Goal: Transaction & Acquisition: Book appointment/travel/reservation

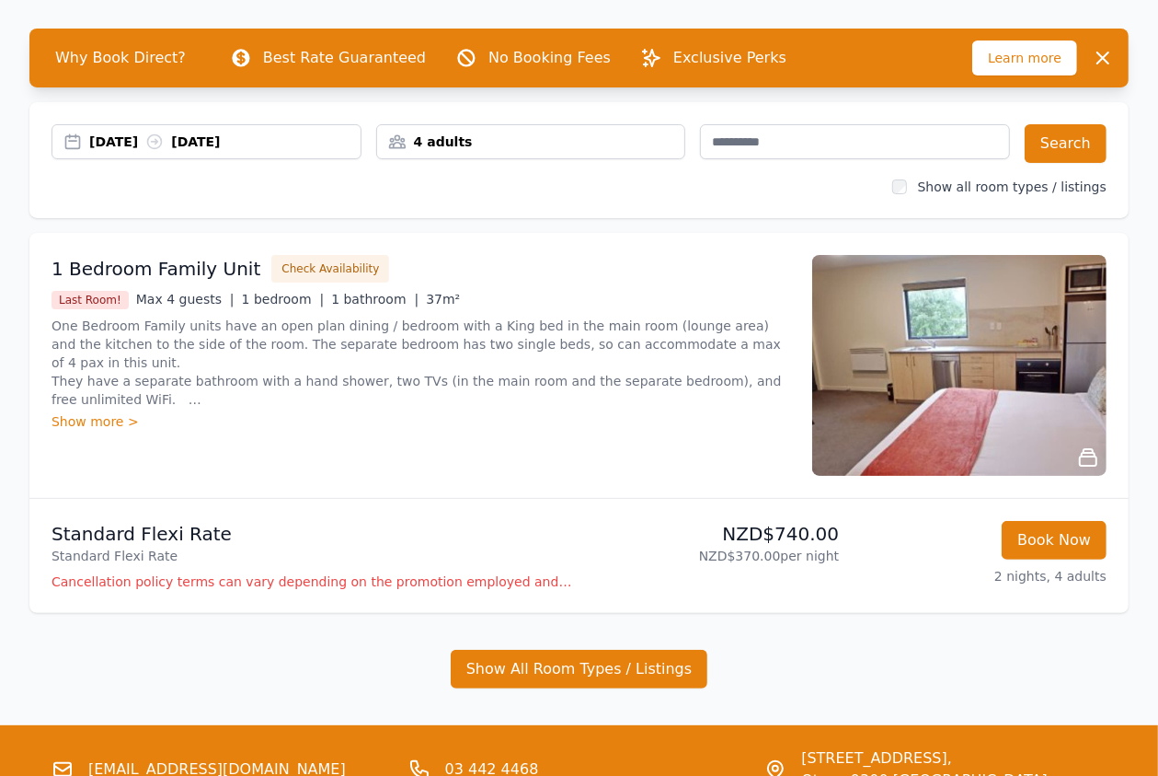
scroll to position [102, 0]
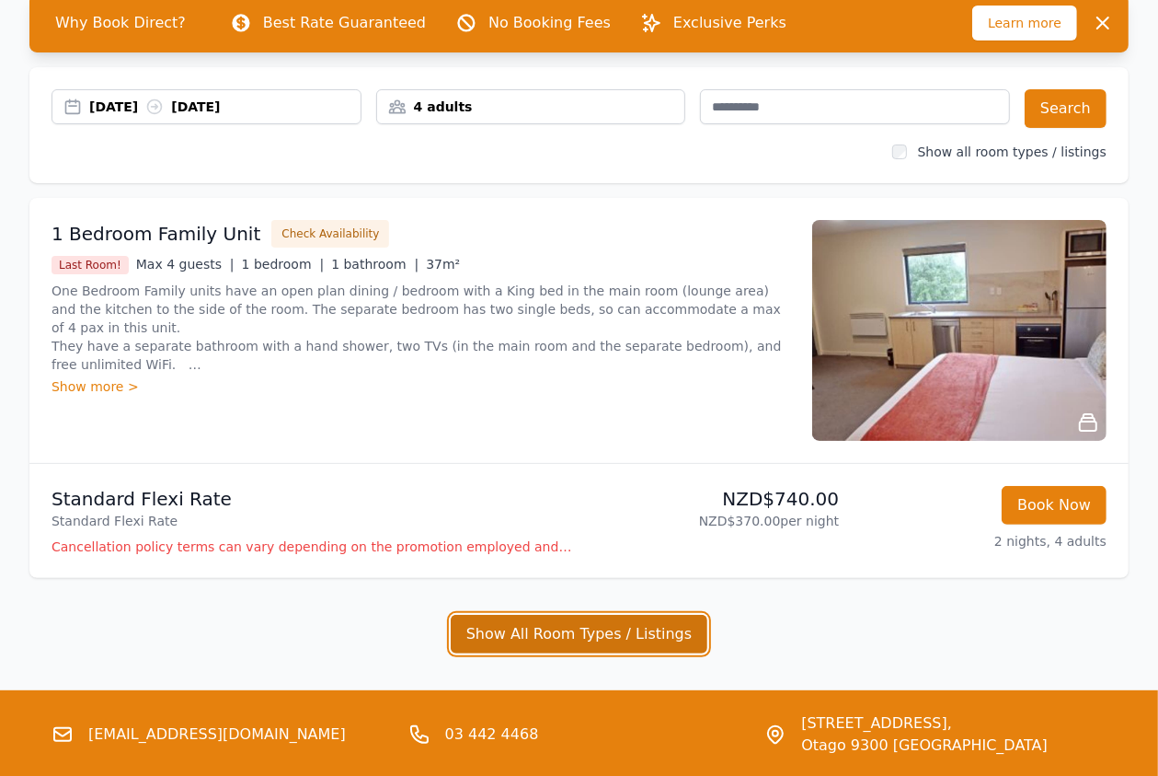
click at [547, 624] on button "Show All Room Types / Listings" at bounding box center [580, 634] width 258 height 39
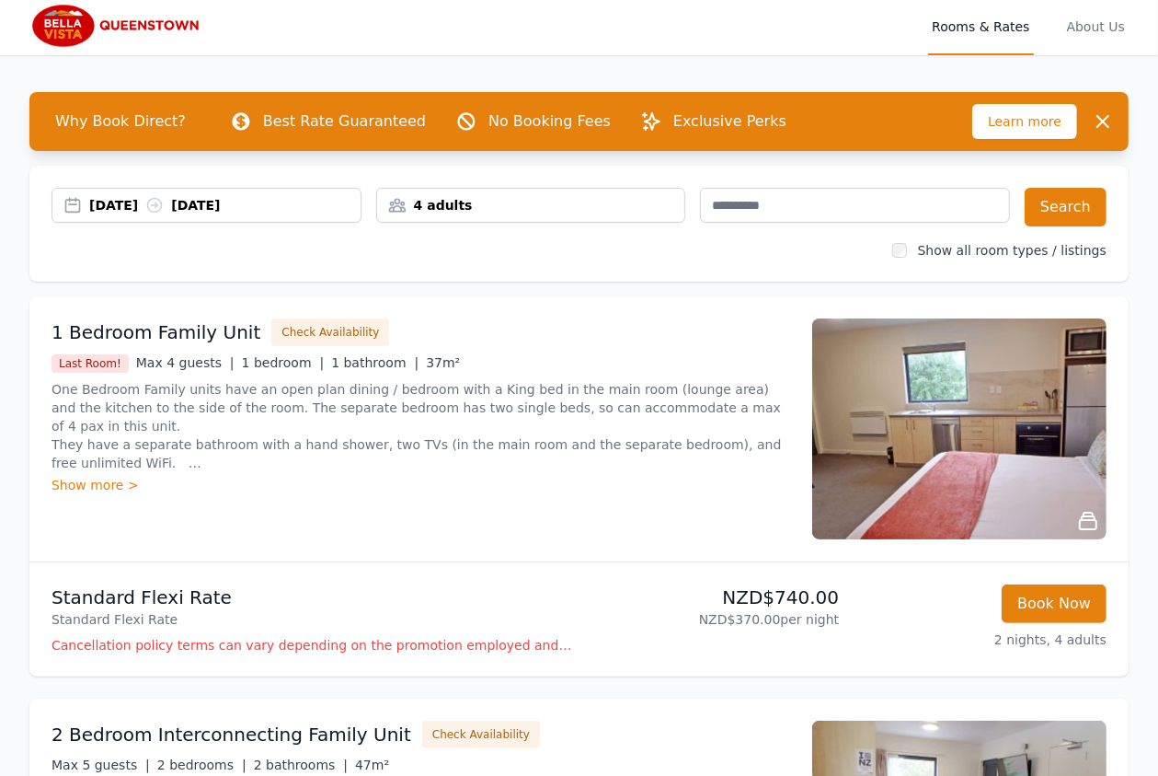
scroll to position [0, 0]
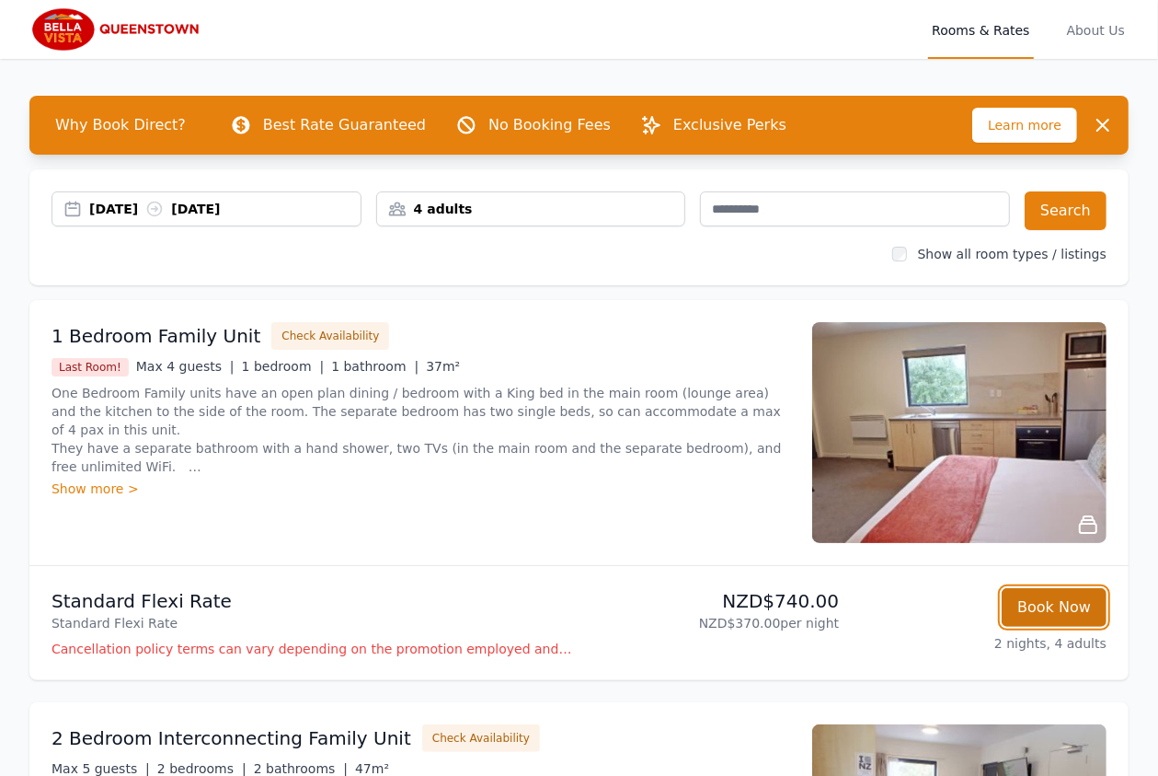
click at [1037, 598] on button "Book Now" at bounding box center [1054, 607] width 105 height 39
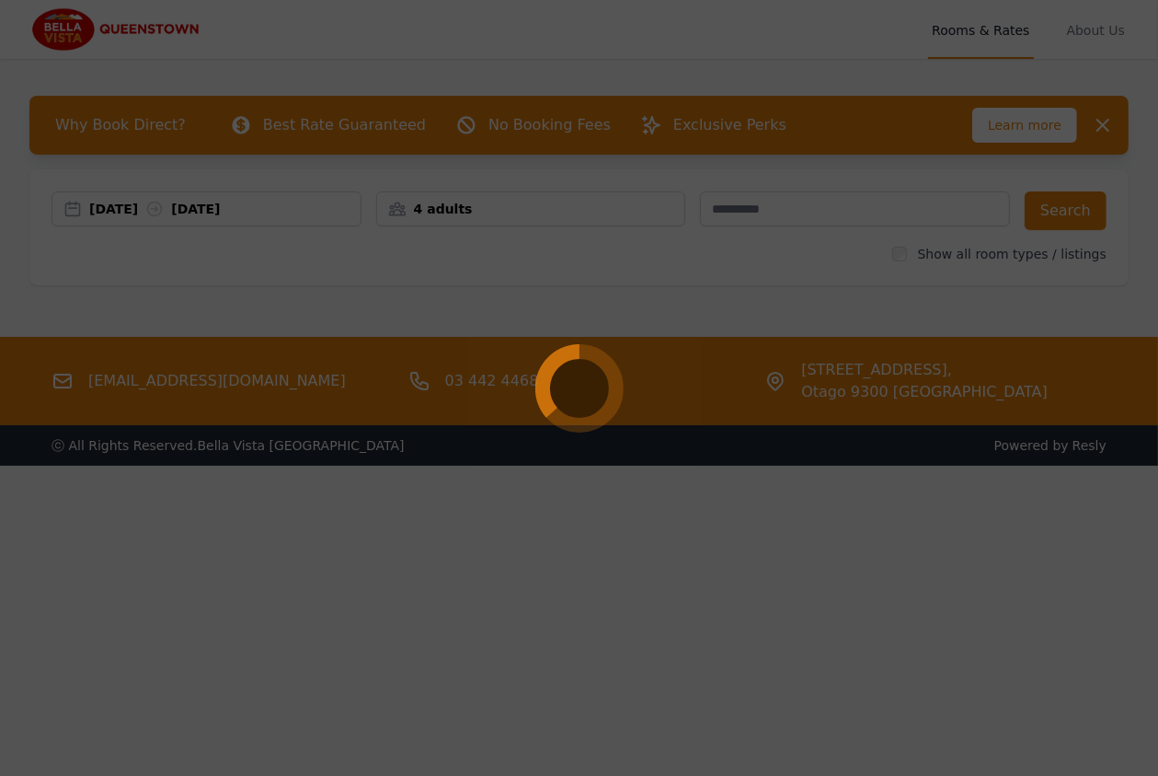
select select "**"
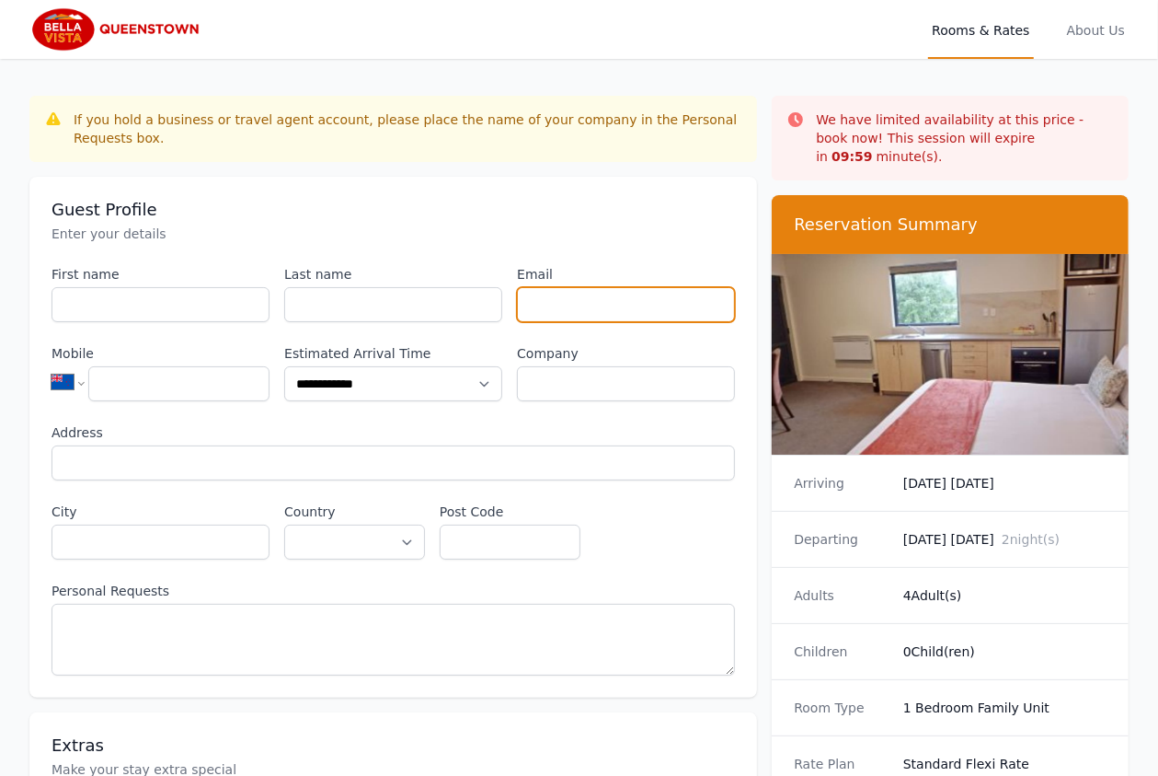
click at [617, 307] on input "Email" at bounding box center [626, 304] width 218 height 35
click at [719, 557] on div "**********" at bounding box center [394, 470] width 684 height 410
click at [1008, 623] on div "Children 0 Child(ren)" at bounding box center [950, 651] width 357 height 56
click at [1008, 592] on div "Adults 4 Adult(s)" at bounding box center [950, 595] width 357 height 56
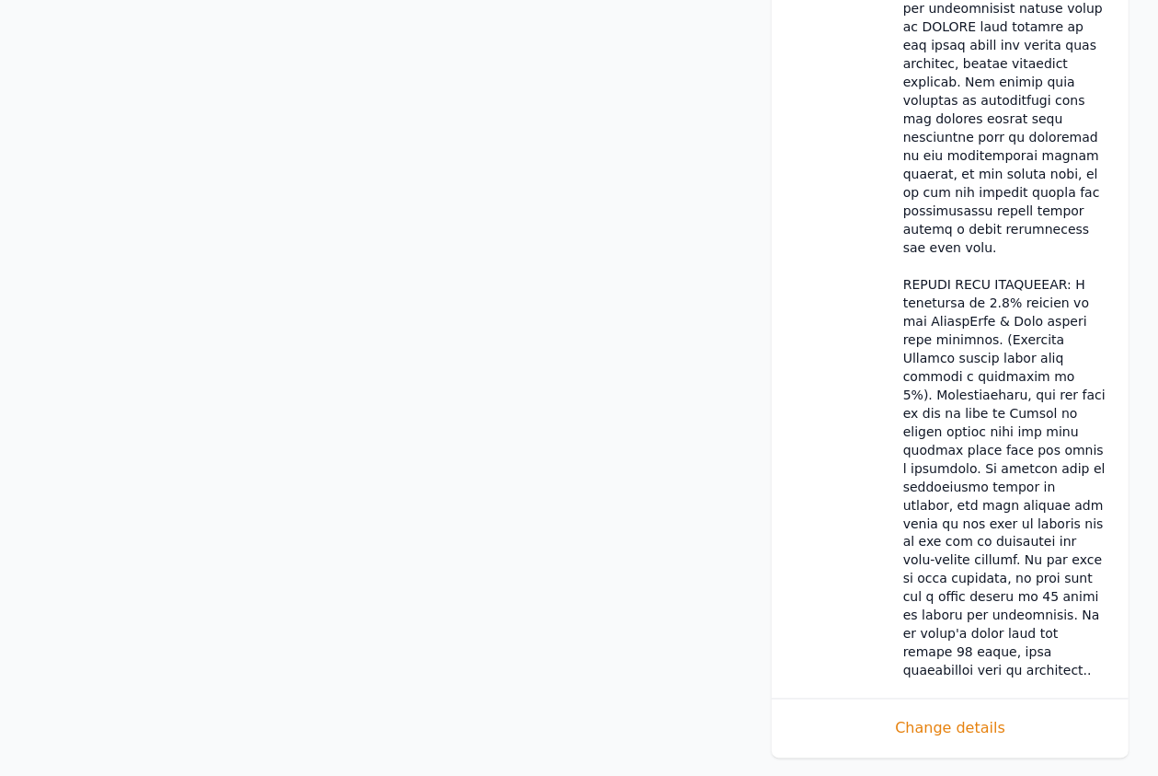
scroll to position [1955, 0]
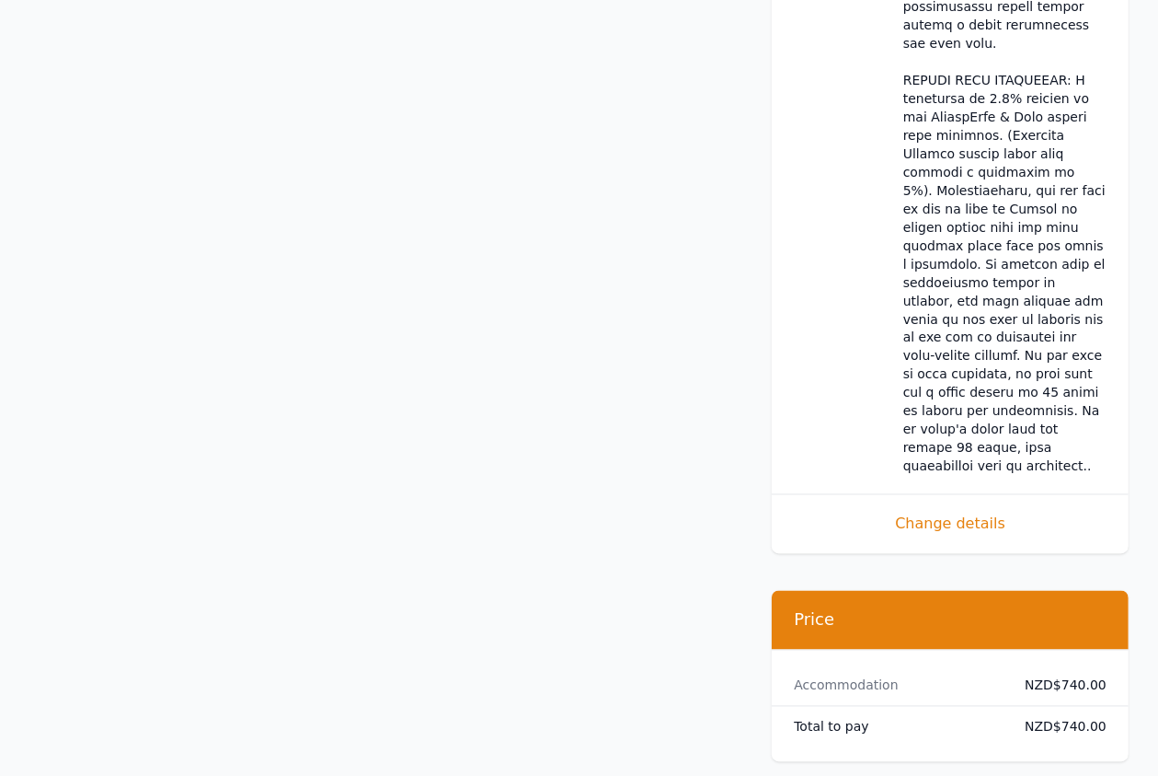
click at [1005, 707] on div "Total to pay NZD$740.00" at bounding box center [950, 727] width 357 height 40
click at [1076, 718] on dd "NZD$740.00" at bounding box center [1059, 727] width 95 height 18
click at [975, 718] on dt "Total to pay" at bounding box center [895, 727] width 203 height 18
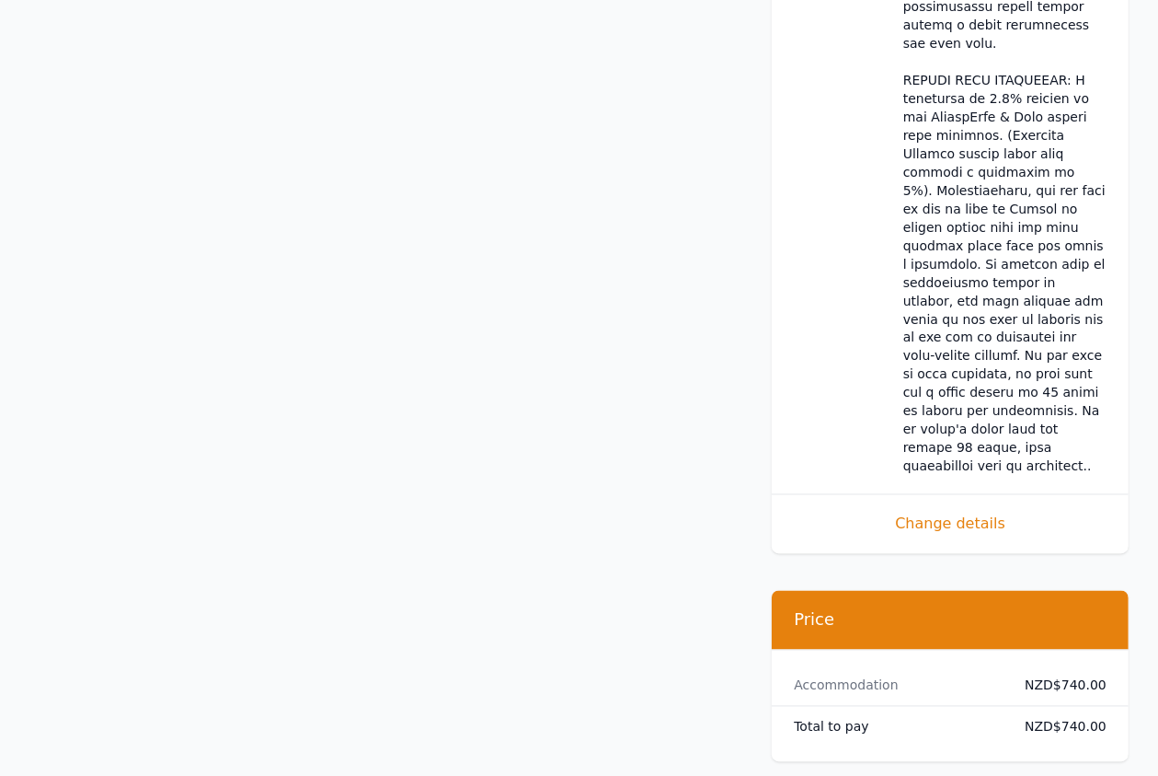
click at [1004, 707] on div "Total to pay NZD$740.00" at bounding box center [950, 727] width 357 height 40
